Goal: Find specific page/section: Find specific page/section

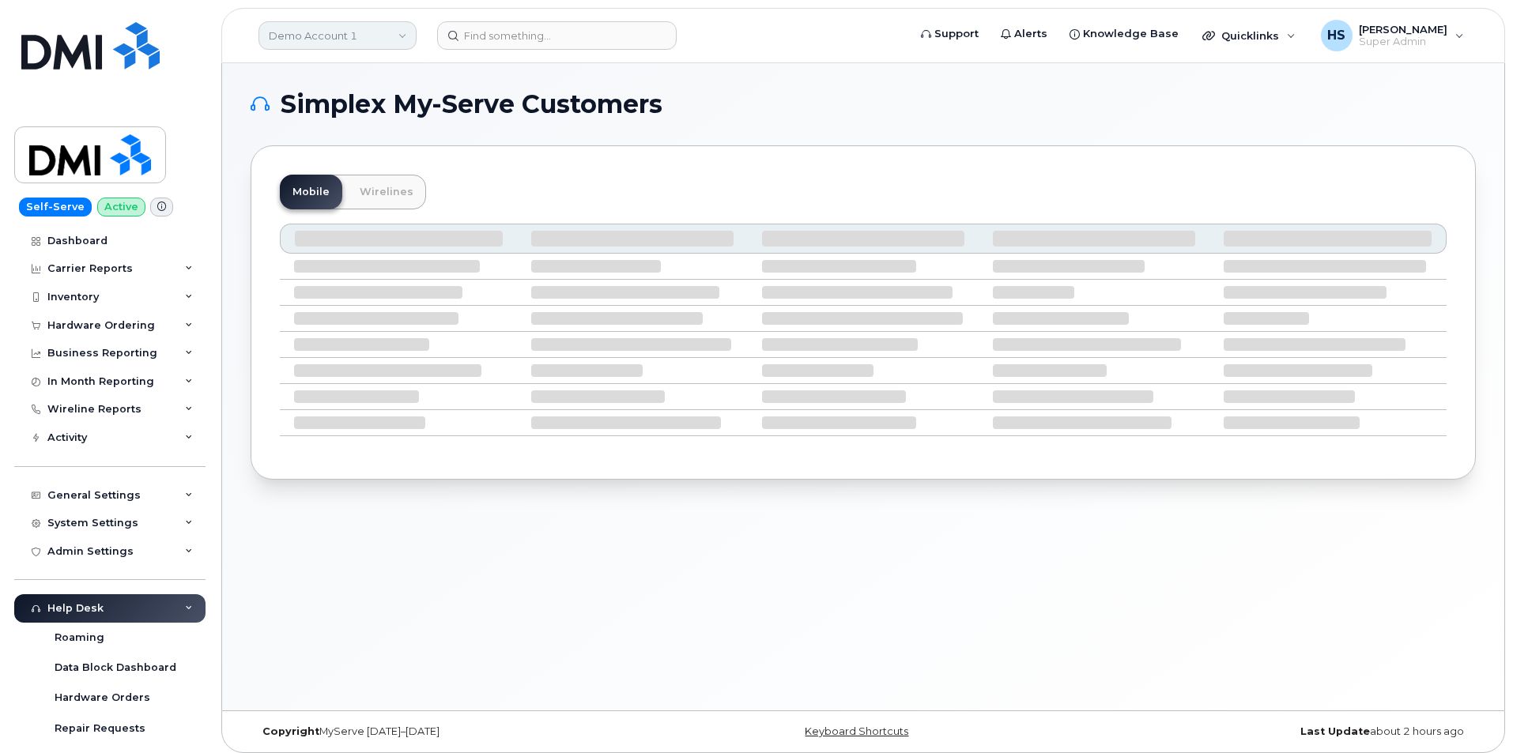
click at [306, 40] on link "Demo Account 1" at bounding box center [337, 35] width 158 height 28
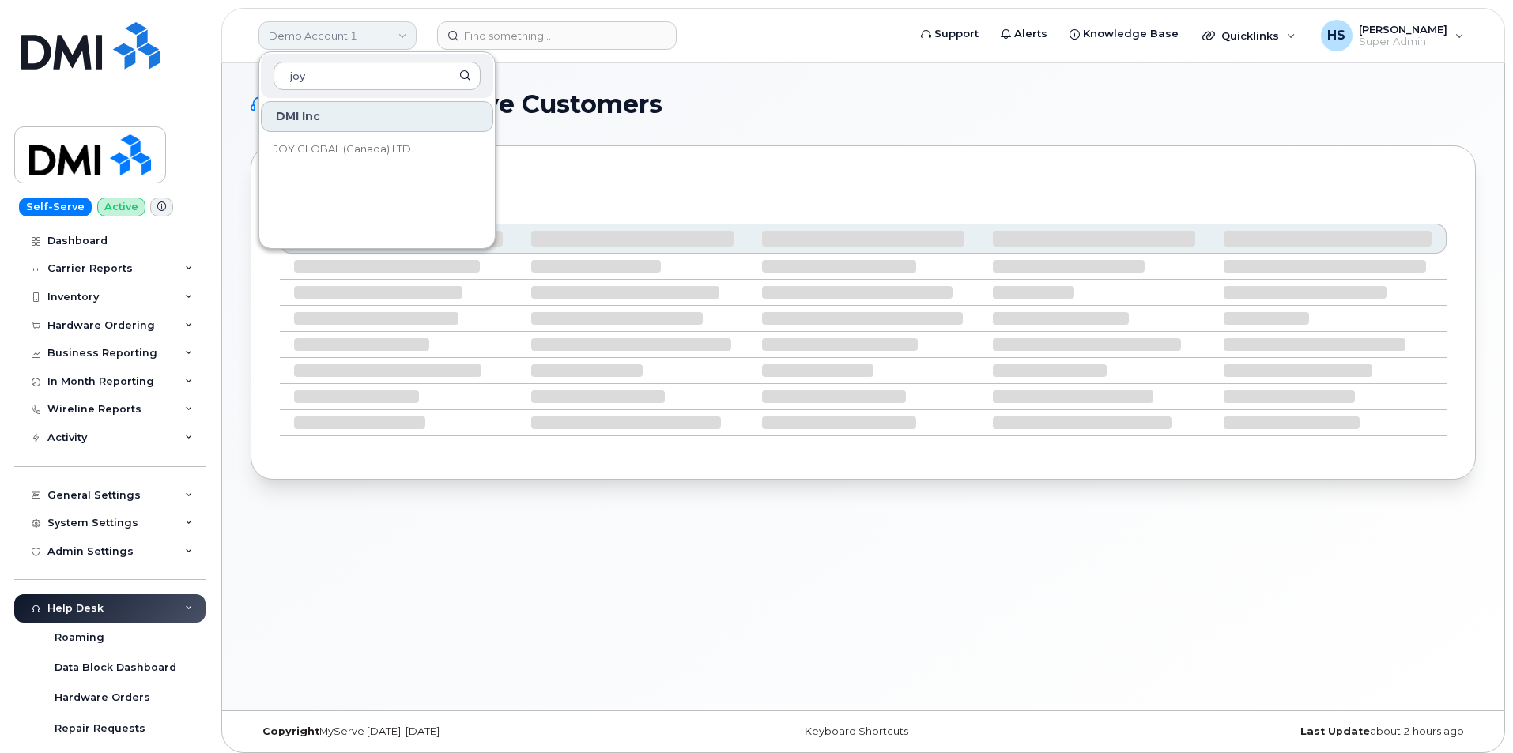
type input "joy"
click at [354, 144] on span "JOY GLOBAL (Canada) LTD." at bounding box center [343, 149] width 140 height 16
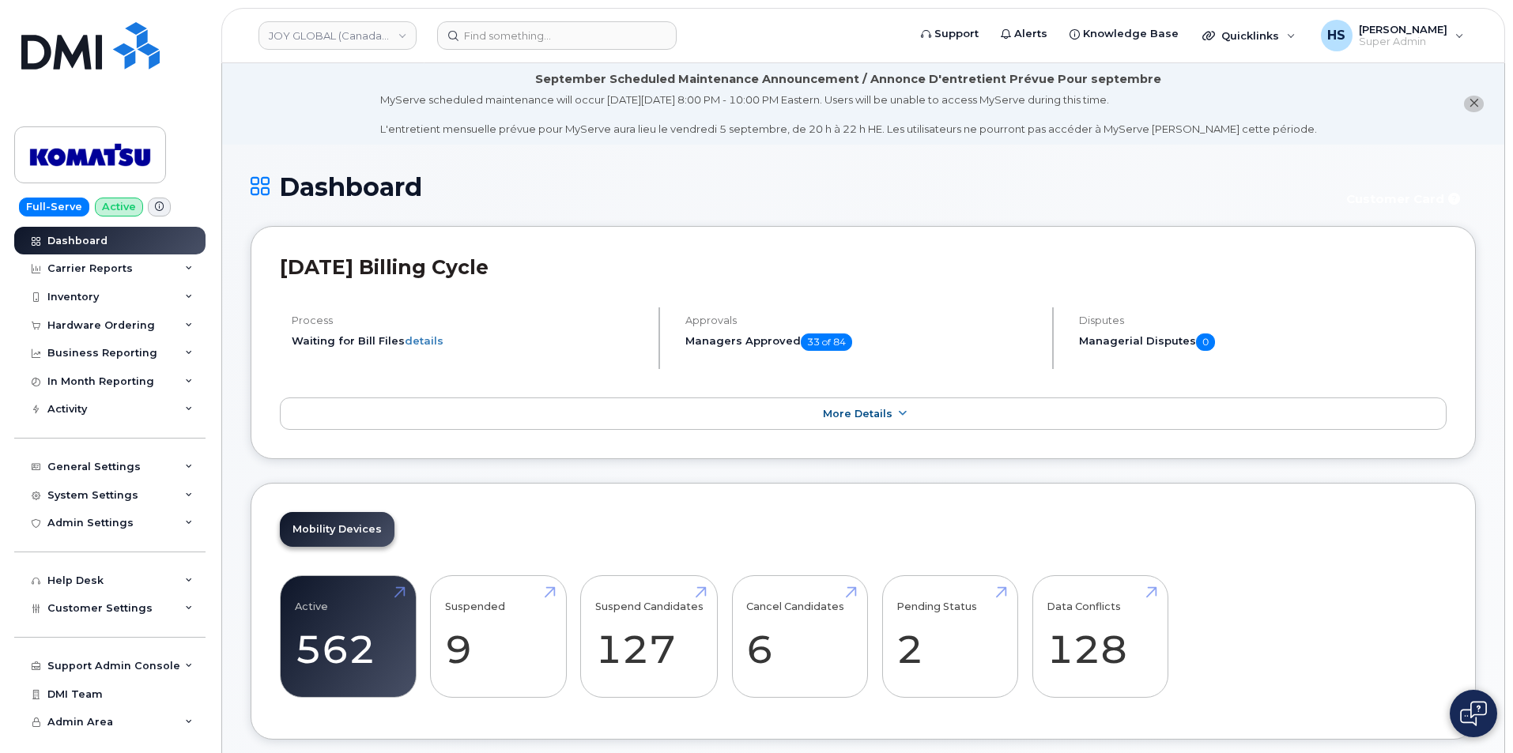
click at [576, 183] on h1 "Dashboard" at bounding box center [788, 187] width 1075 height 28
